Goal: Transaction & Acquisition: Purchase product/service

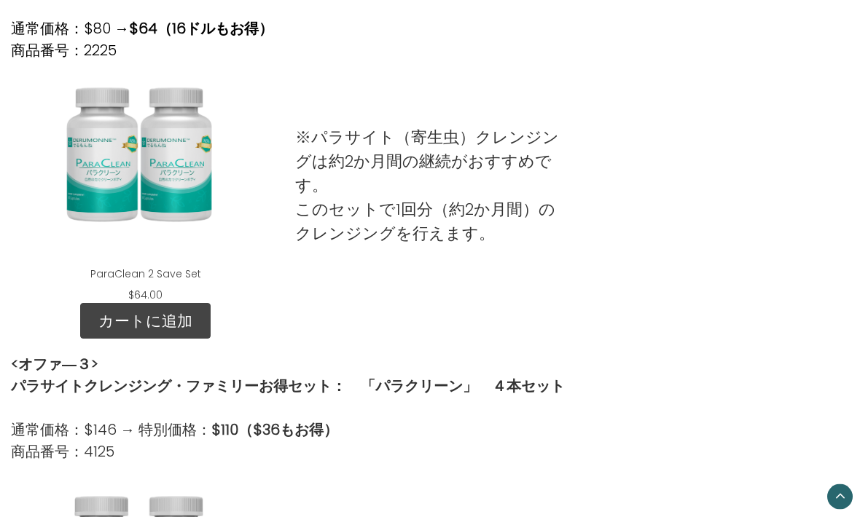
scroll to position [880, 0]
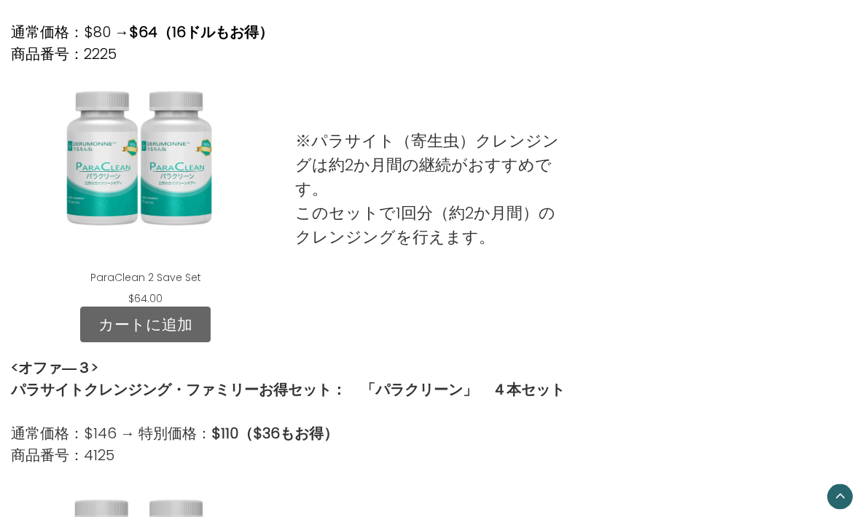
click at [151, 327] on link "カートに追加" at bounding box center [145, 326] width 130 height 36
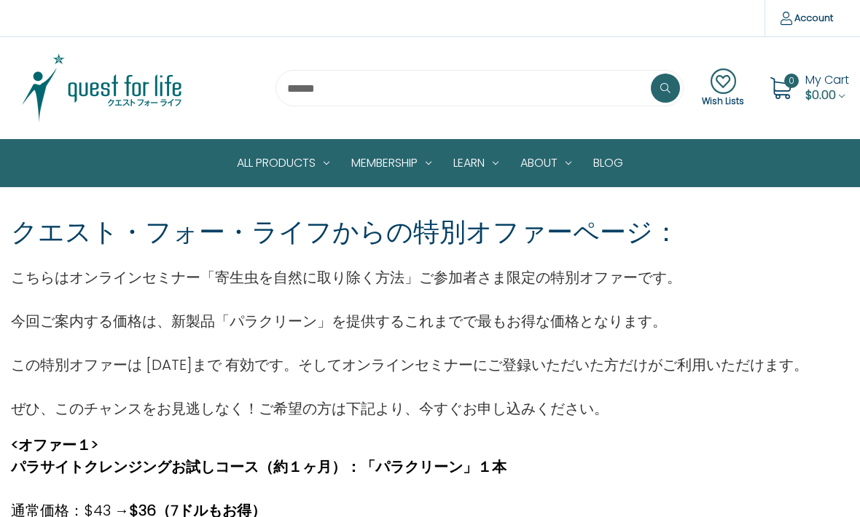
click at [721, 87] on icon at bounding box center [723, 82] width 42 height 26
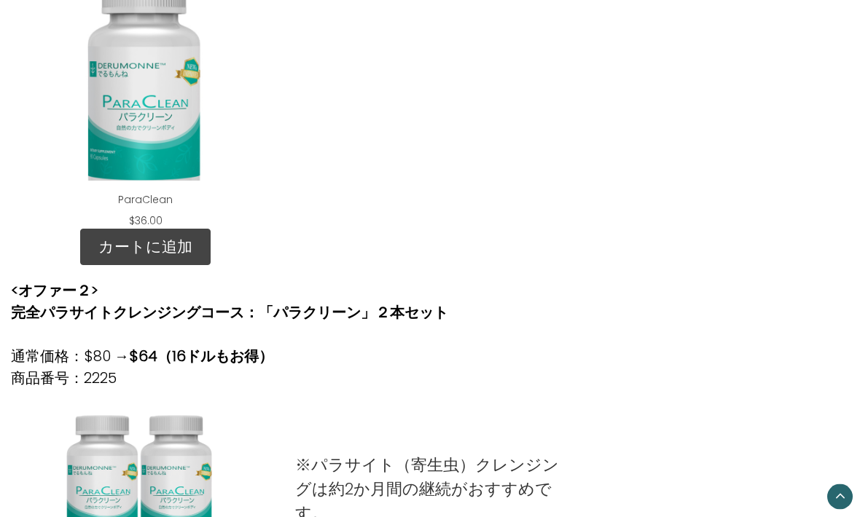
scroll to position [558, 0]
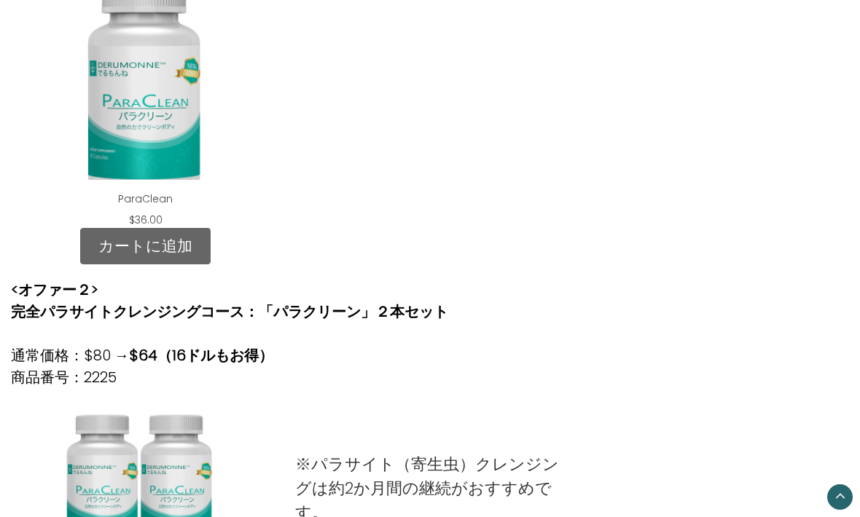
click at [152, 242] on link "カートに追加" at bounding box center [145, 246] width 130 height 36
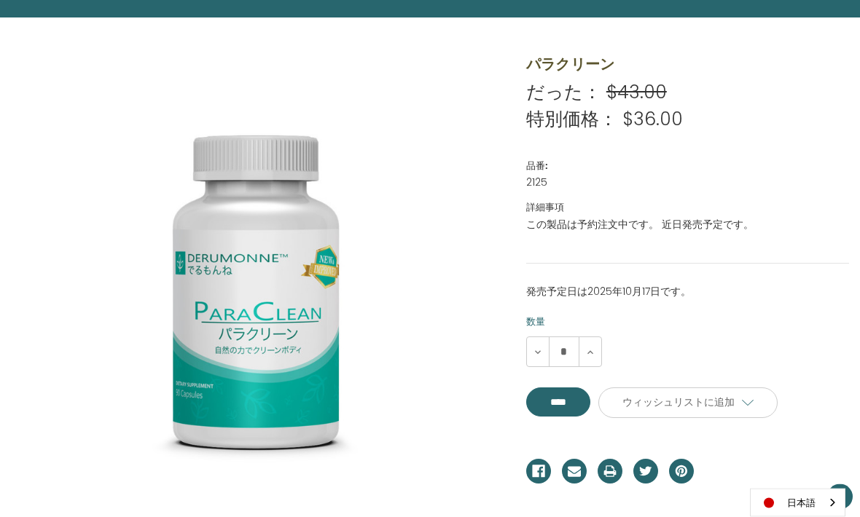
scroll to position [171, 0]
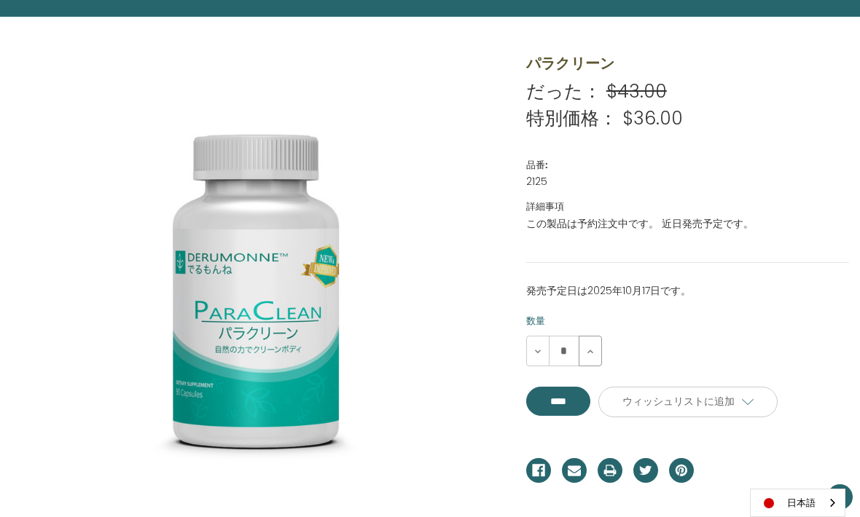
click at [593, 356] on button "数量を増やす" at bounding box center [590, 351] width 23 height 31
type input "*"
click at [577, 407] on input "**********" at bounding box center [558, 401] width 64 height 29
type input "****"
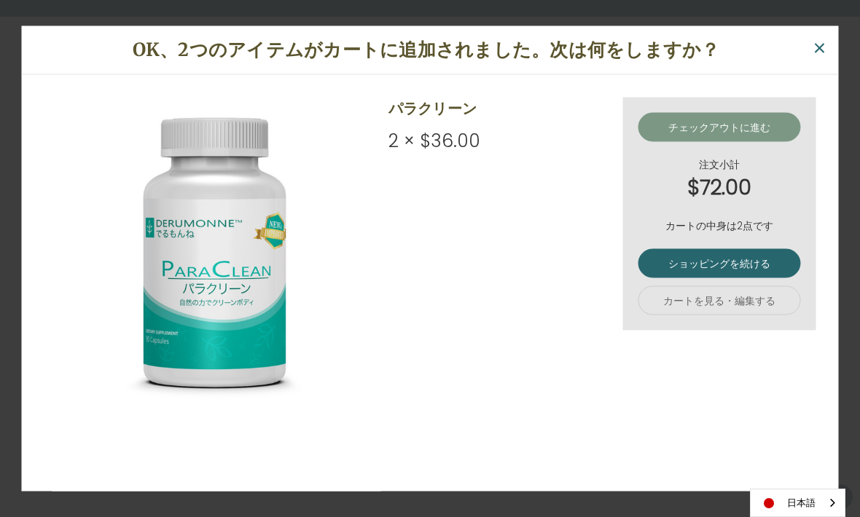
click at [767, 142] on link "チェックアウトに進む" at bounding box center [719, 127] width 163 height 29
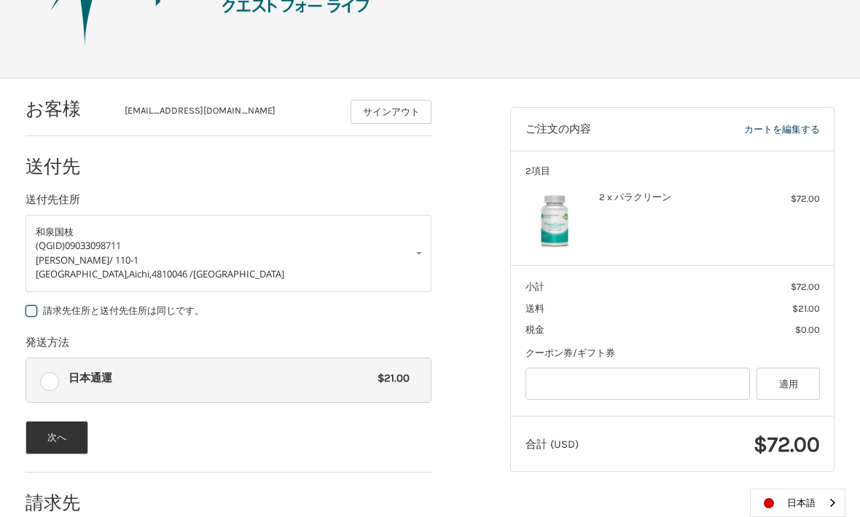
scroll to position [158, 0]
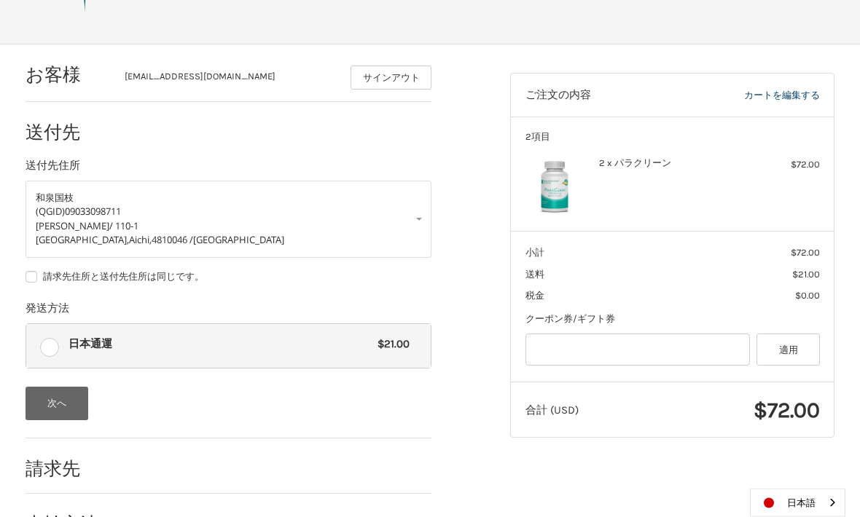
click at [69, 405] on button "次へ" at bounding box center [57, 405] width 63 height 34
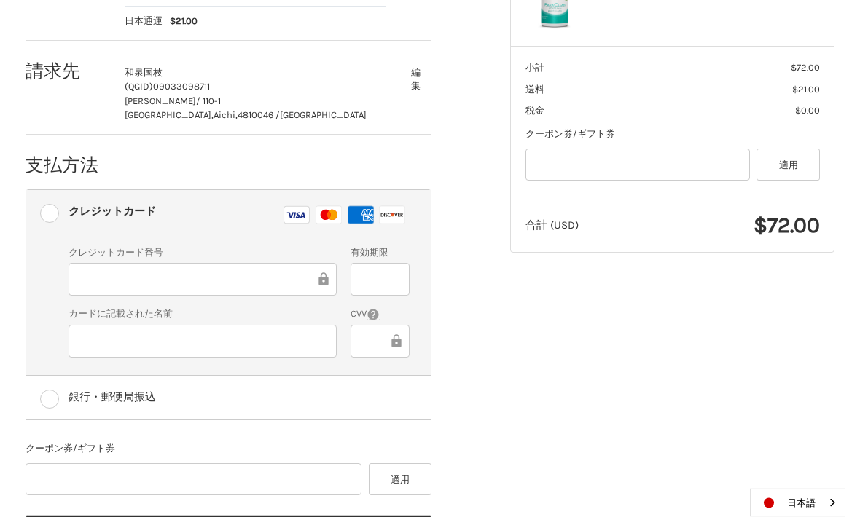
scroll to position [346, 0]
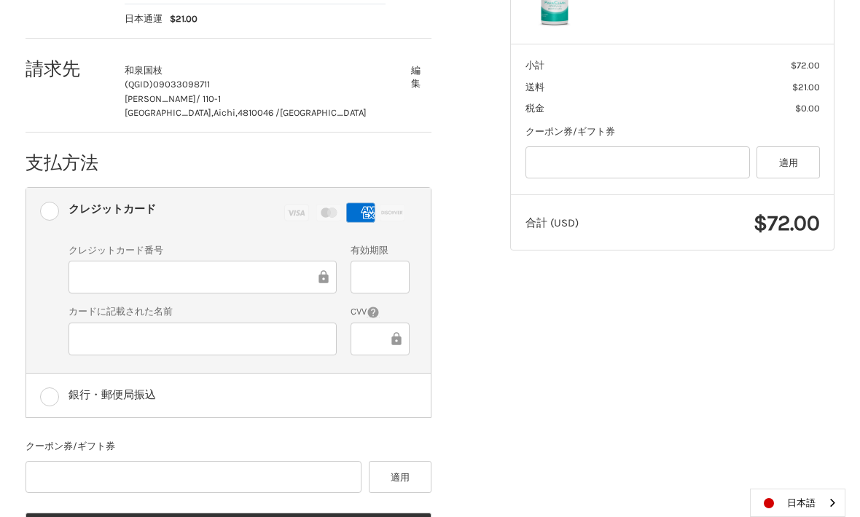
click at [282, 347] on div at bounding box center [203, 339] width 268 height 33
click at [402, 275] on div at bounding box center [380, 277] width 59 height 33
click at [391, 345] on icon at bounding box center [396, 339] width 15 height 33
click at [394, 339] on icon at bounding box center [395, 338] width 9 height 13
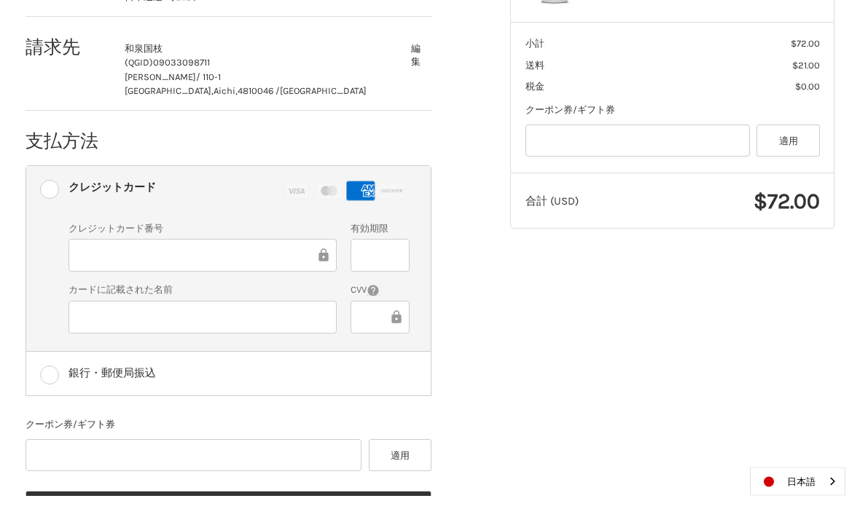
scroll to position [416, 0]
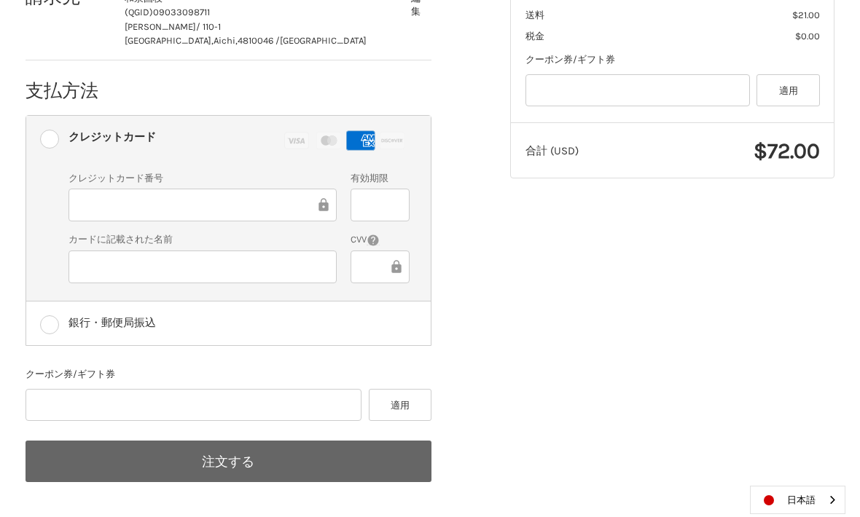
click at [213, 458] on button "注文する" at bounding box center [229, 465] width 407 height 42
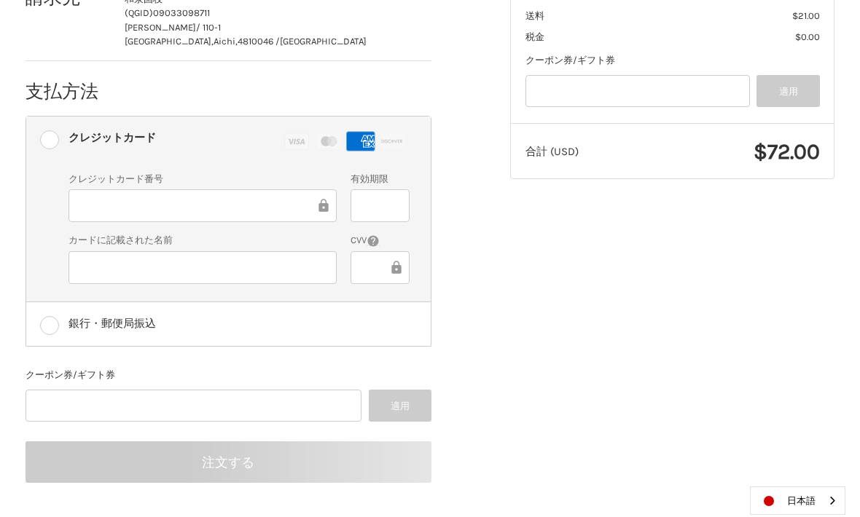
scroll to position [368, 0]
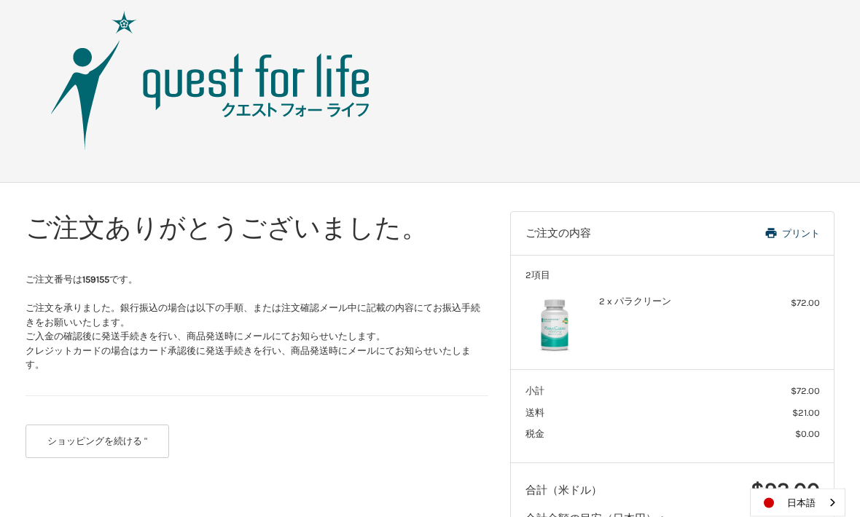
scroll to position [55, 0]
